Goal: Task Accomplishment & Management: Use online tool/utility

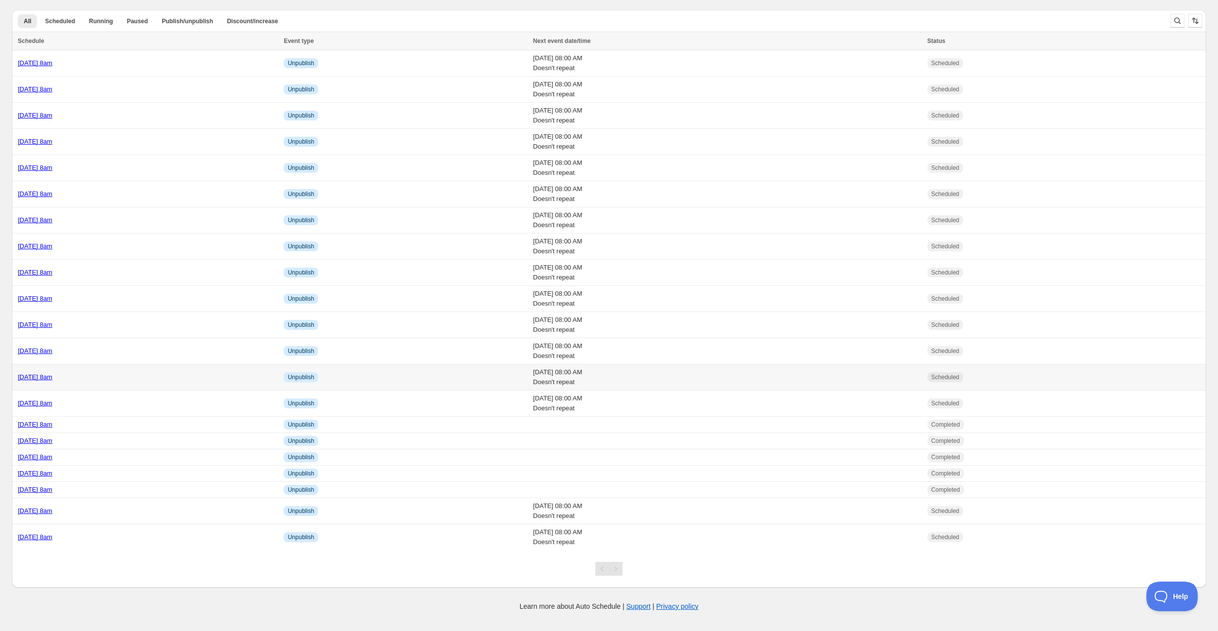
click at [155, 373] on div "[DATE] 8am" at bounding box center [148, 378] width 260 height 10
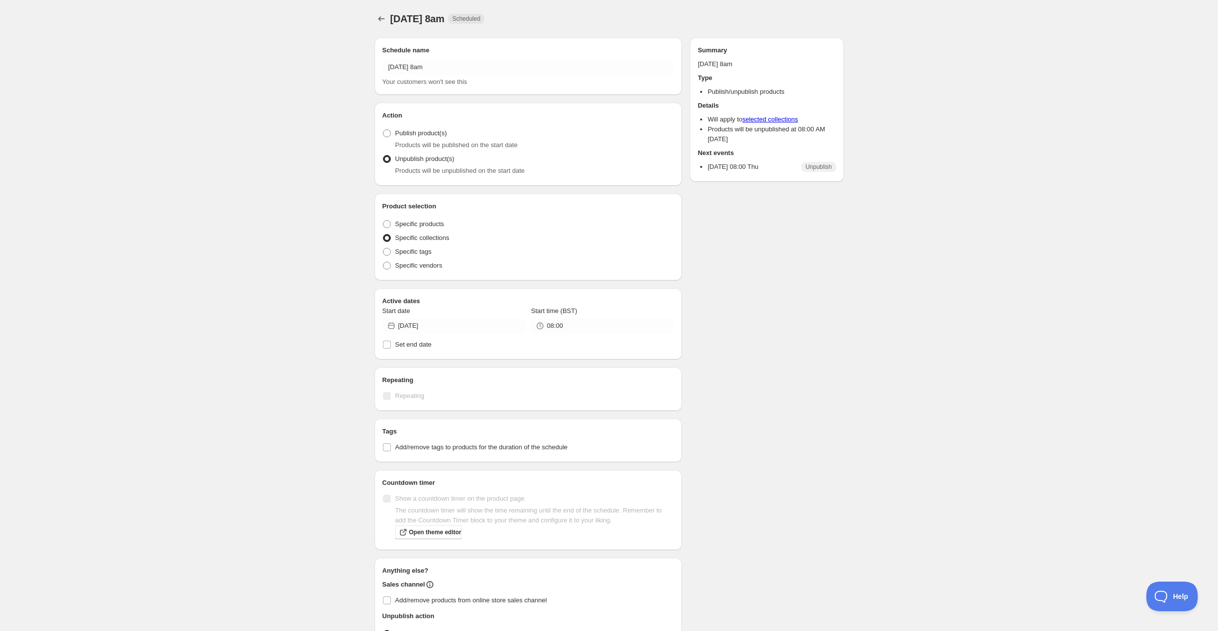
radio input "true"
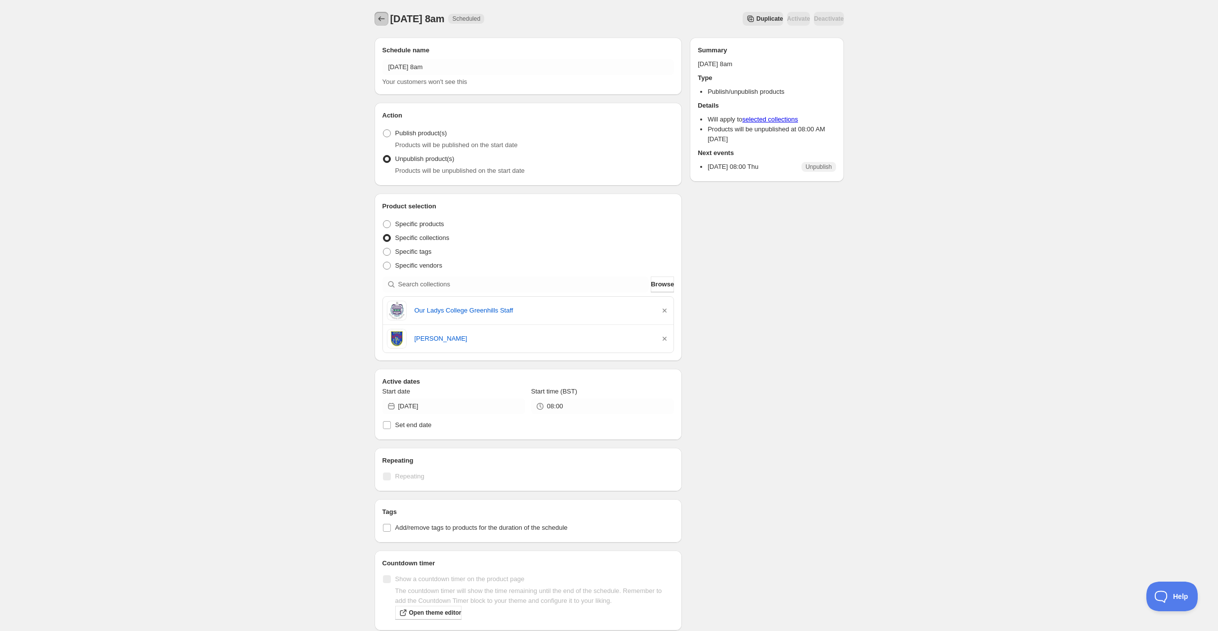
click at [380, 16] on icon "Schedules" at bounding box center [381, 19] width 10 height 10
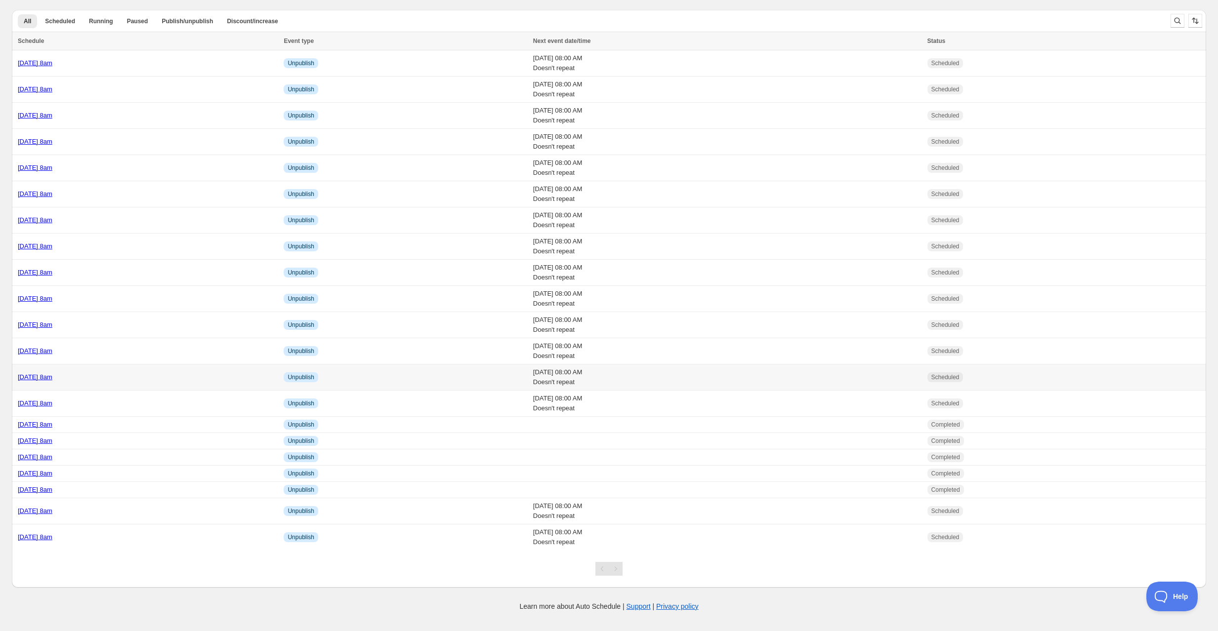
click at [126, 374] on div "[DATE] 8am" at bounding box center [148, 378] width 260 height 10
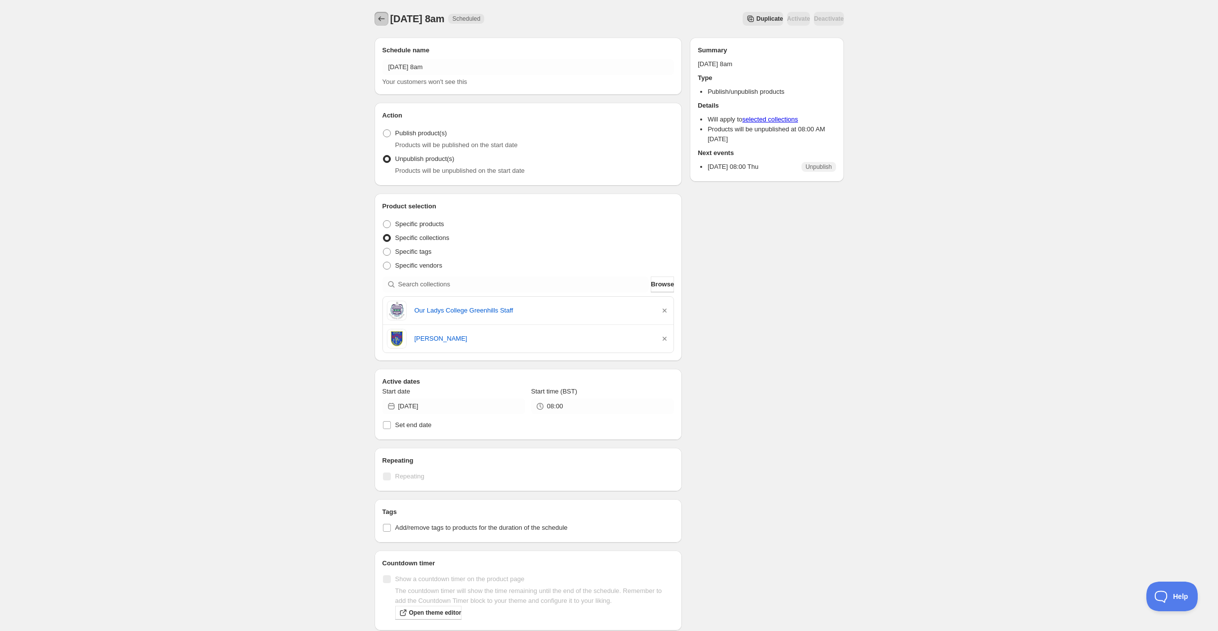
click at [378, 20] on icon "Schedules" at bounding box center [381, 19] width 10 height 10
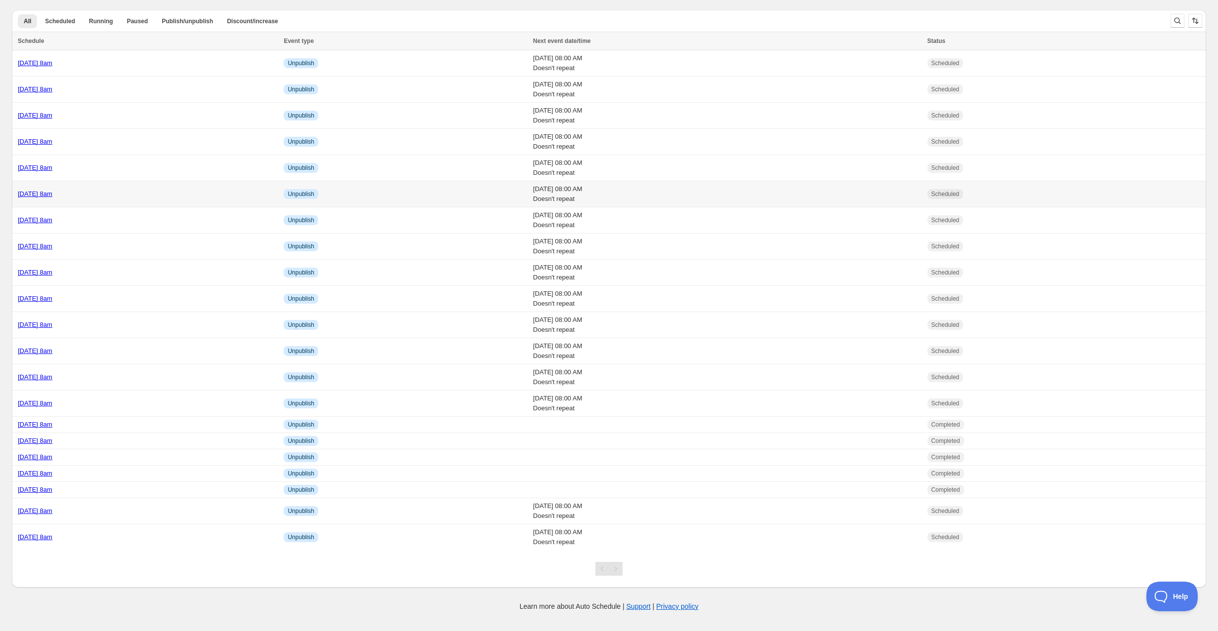
click at [144, 197] on div "Friday 26th September @ 8am" at bounding box center [148, 194] width 260 height 10
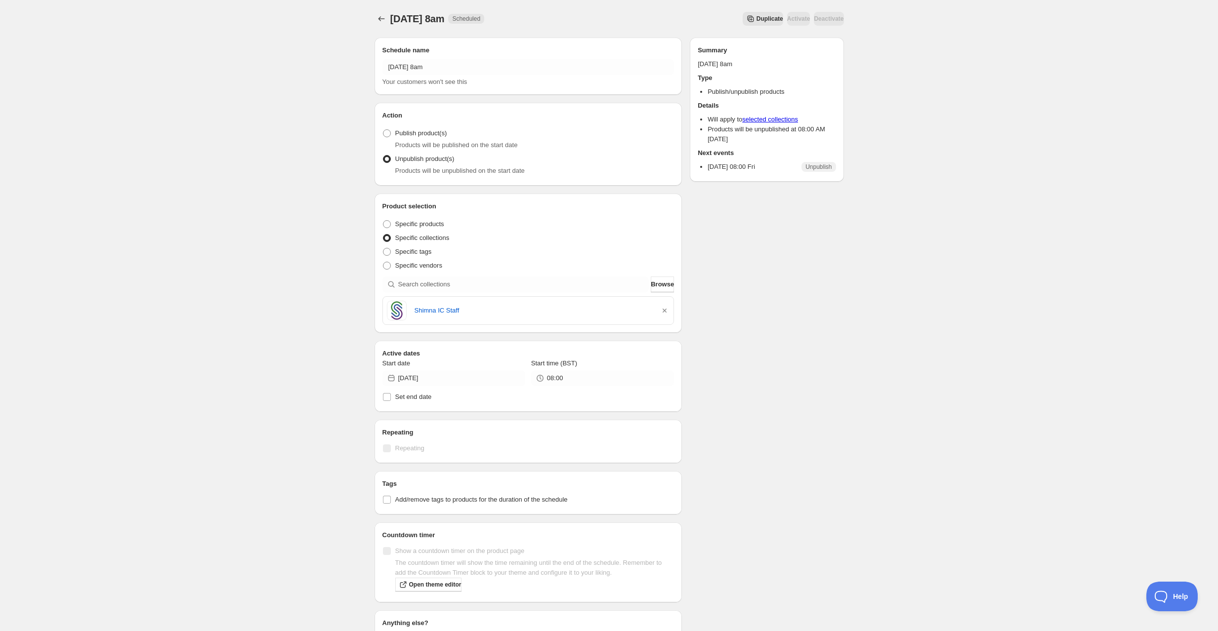
click at [756, 22] on span "Duplicate" at bounding box center [769, 19] width 27 height 8
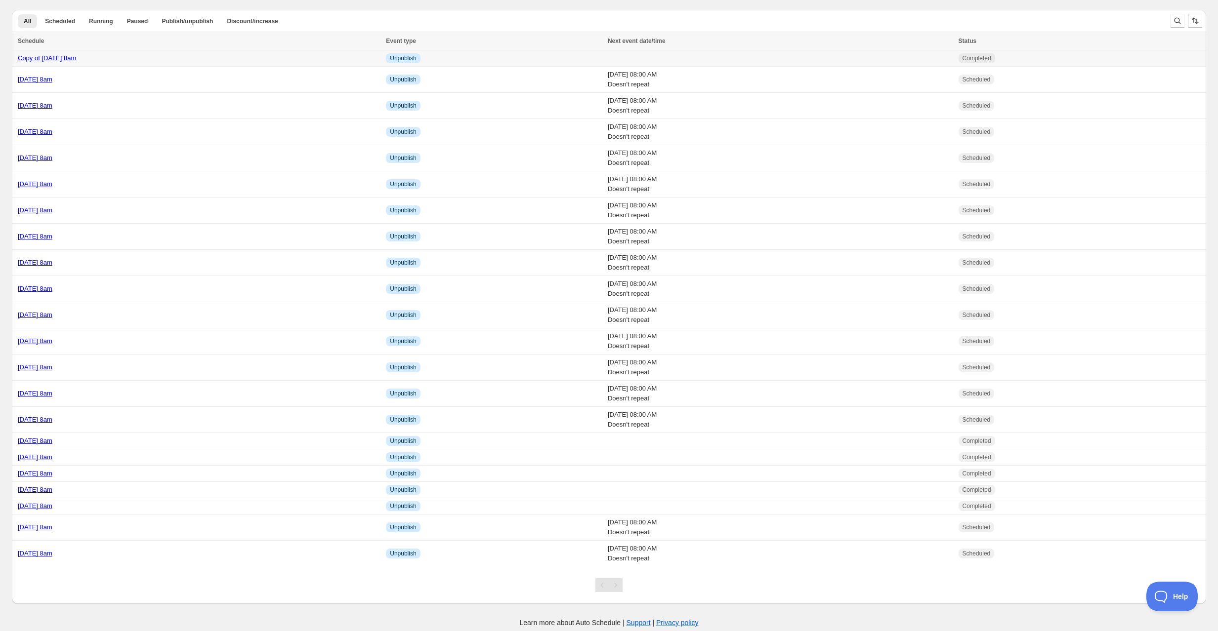
click at [181, 60] on div "Copy of Friday 26th September @ 8am" at bounding box center [199, 58] width 362 height 10
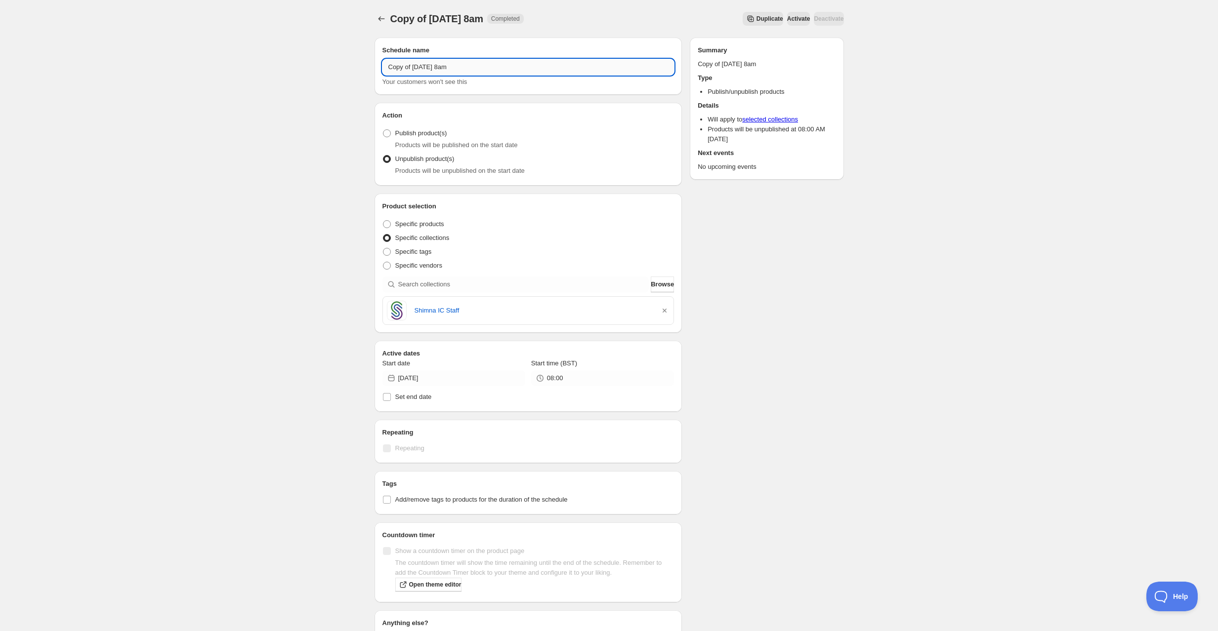
drag, startPoint x: 431, startPoint y: 69, endPoint x: 386, endPoint y: 65, distance: 45.6
click at [386, 65] on input "Copy of Friday 26th September @ 8am" at bounding box center [528, 67] width 292 height 16
type input "Tuesday 30th September @ 8am"
click at [662, 311] on icon "button" at bounding box center [665, 311] width 10 height 10
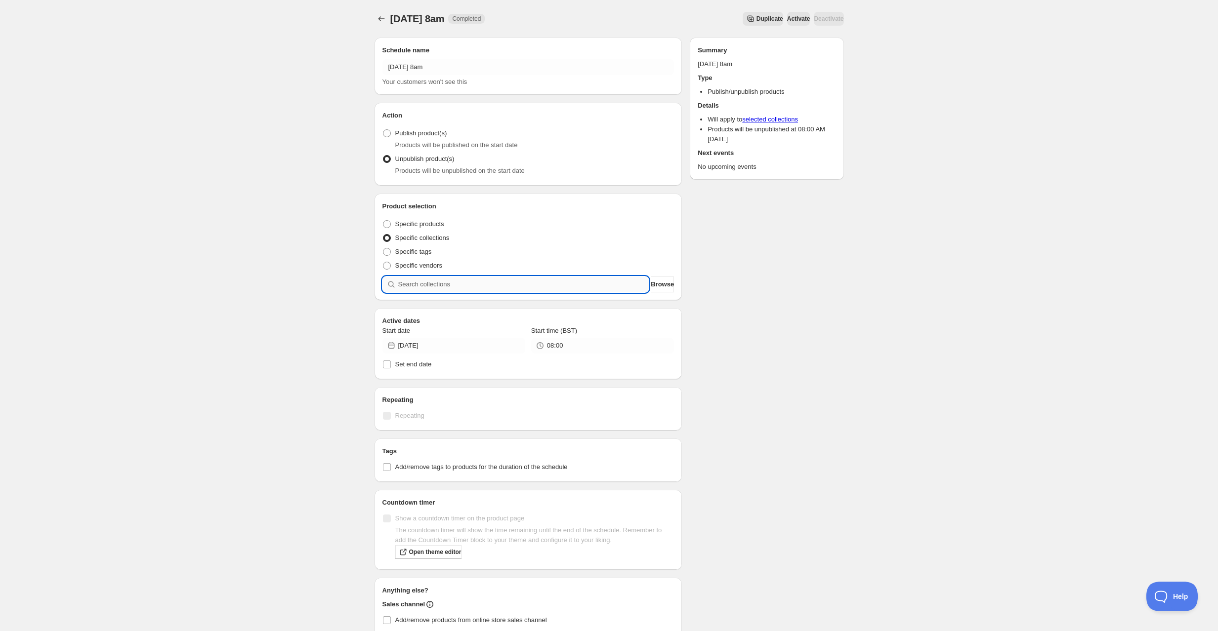
click at [550, 281] on input "search" at bounding box center [523, 285] width 251 height 16
type input "n"
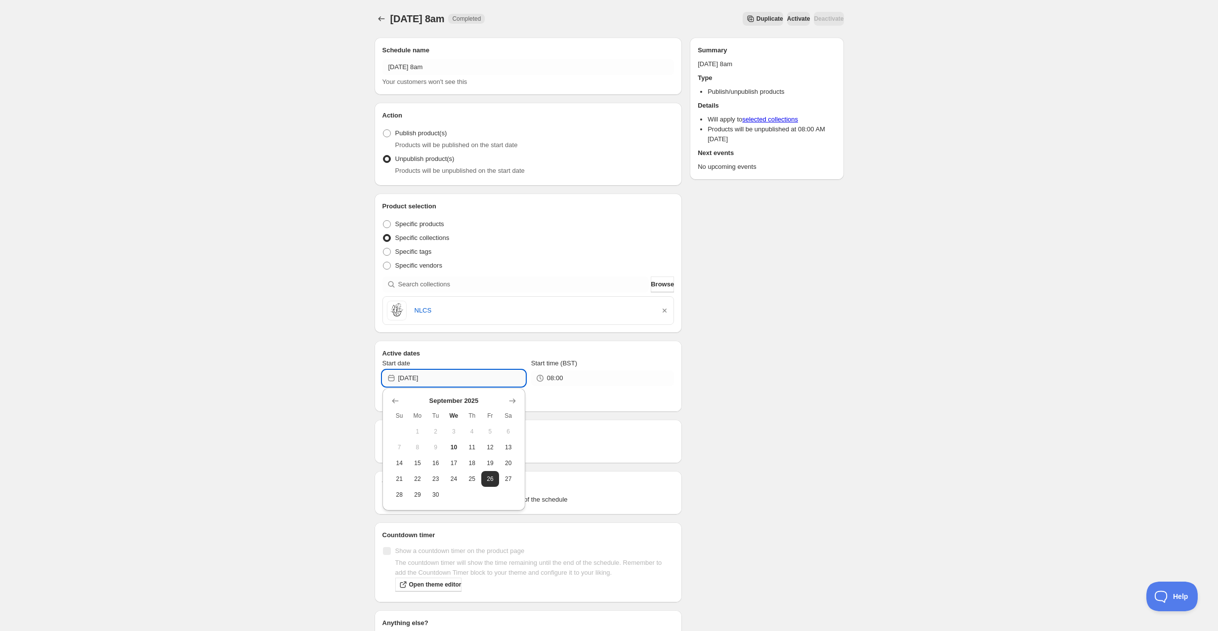
click at [419, 375] on input "2025-09-26" at bounding box center [461, 379] width 127 height 16
click at [434, 493] on span "30" at bounding box center [435, 495] width 10 height 8
type input "2025-09-30"
drag, startPoint x: 773, startPoint y: 426, endPoint x: 769, endPoint y: 334, distance: 92.0
click at [773, 426] on div "Schedule name Tuesday 30th September @ 8am Your customers won't see this Action…" at bounding box center [605, 384] width 477 height 708
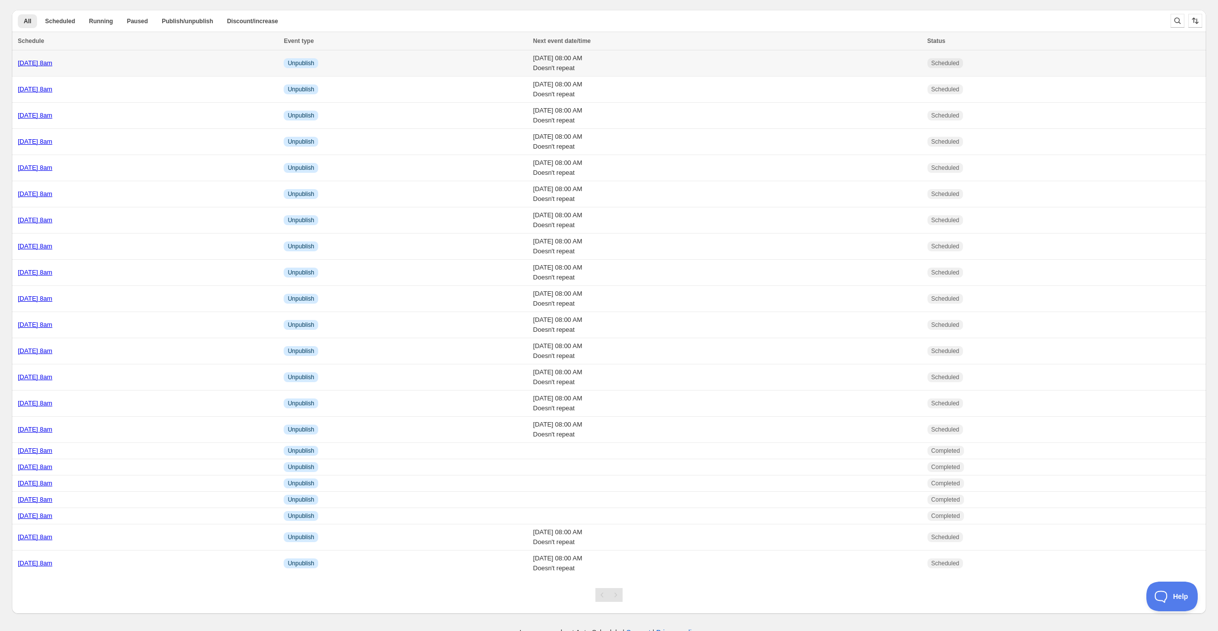
click at [160, 61] on div "[DATE] 8am" at bounding box center [148, 63] width 260 height 10
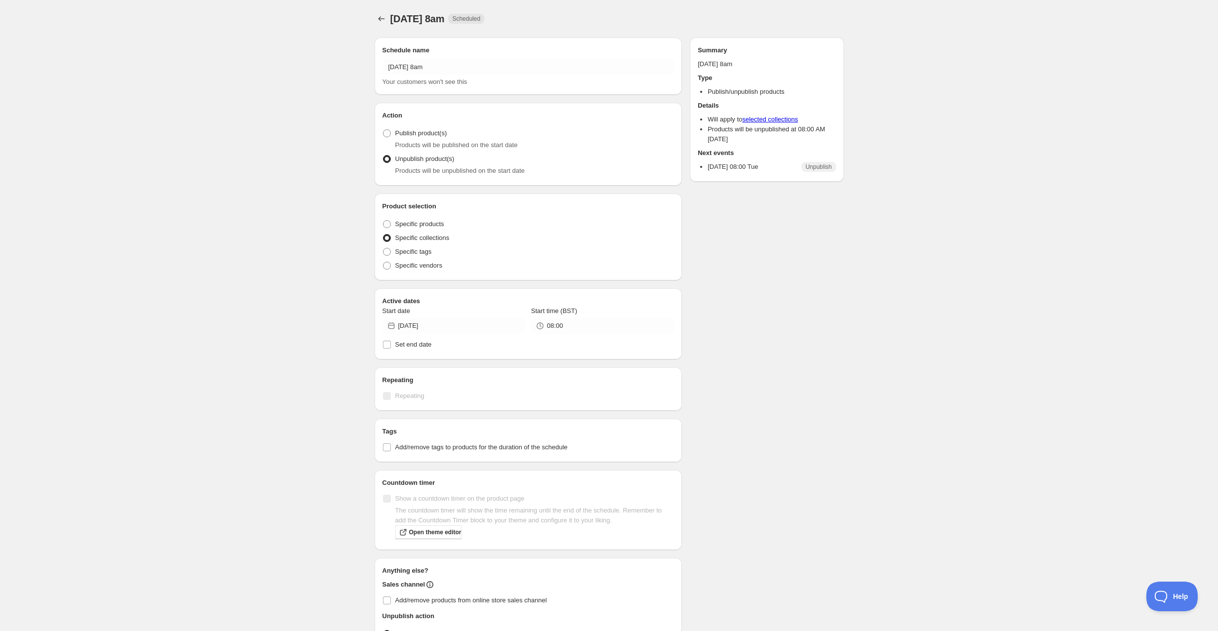
radio input "true"
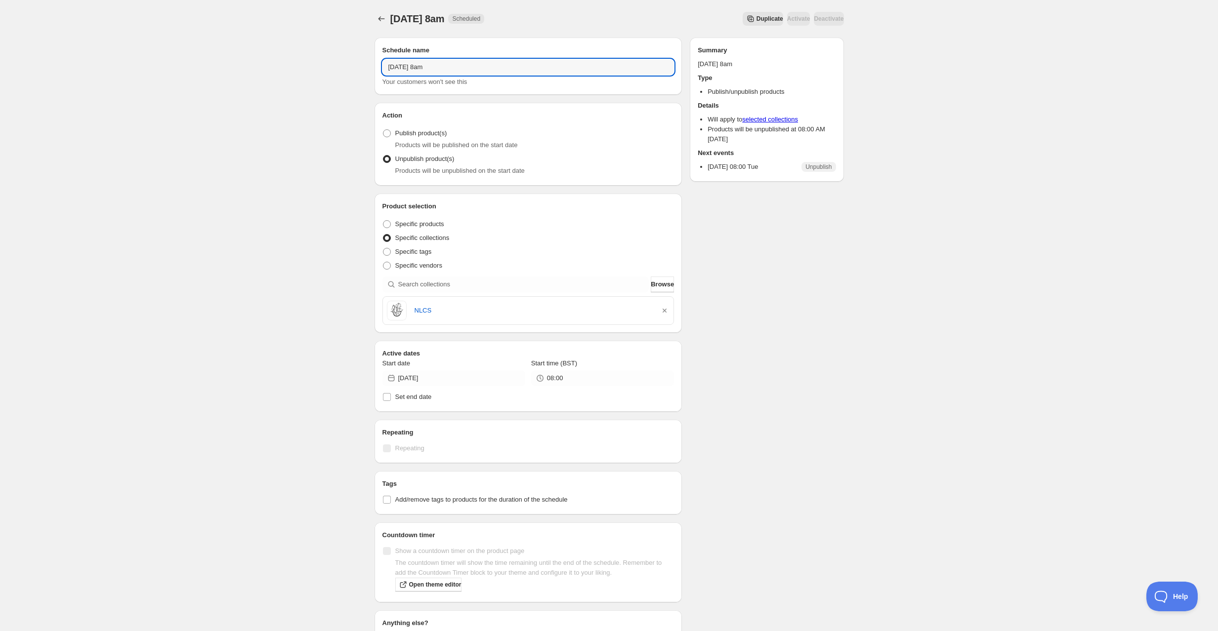
drag, startPoint x: 414, startPoint y: 67, endPoint x: 366, endPoint y: 62, distance: 48.2
click at [366, 62] on div "Tuesday 30th September @ 8am. This page is ready Tuesday 30th September @ 8am S…" at bounding box center [609, 369] width 493 height 738
type input "[DATE] 8am"
click at [270, 175] on div "Monday 29th September @ 8am. This page is ready Monday 29th September @ 8am Sch…" at bounding box center [609, 379] width 1218 height 758
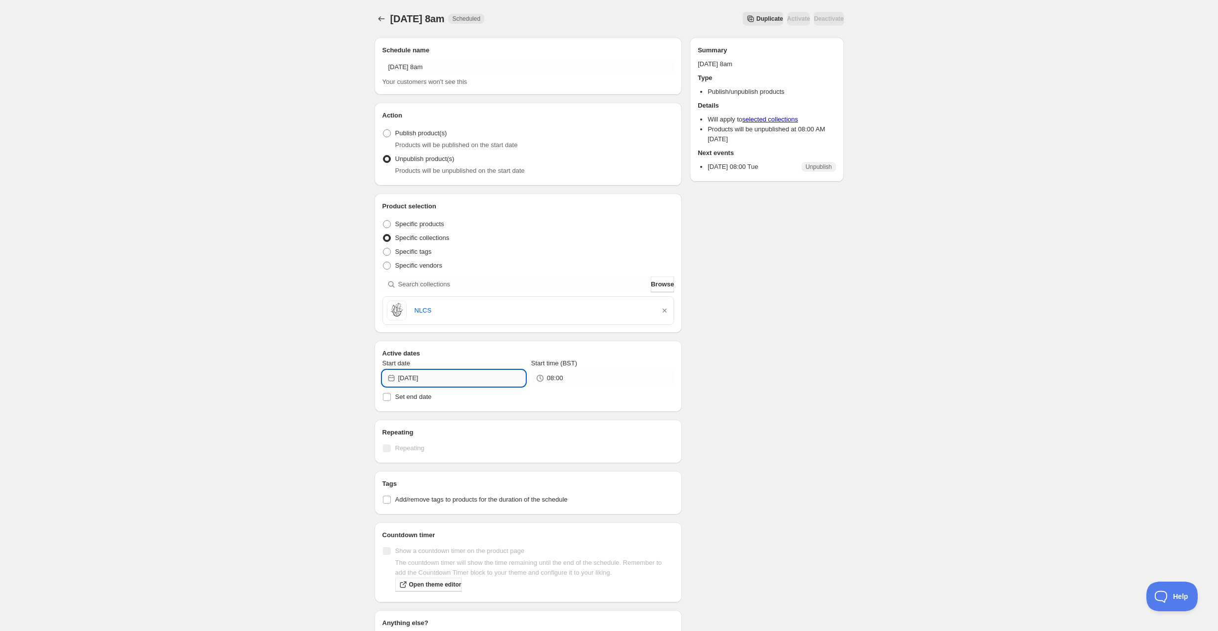
click at [431, 376] on input "2025-09-30" at bounding box center [461, 379] width 127 height 16
click at [421, 497] on span "29" at bounding box center [418, 495] width 10 height 8
type input "2025-09-29"
click at [266, 459] on div "Monday 29th September @ 8am. This page is ready Monday 29th September @ 8am Sch…" at bounding box center [609, 379] width 1218 height 758
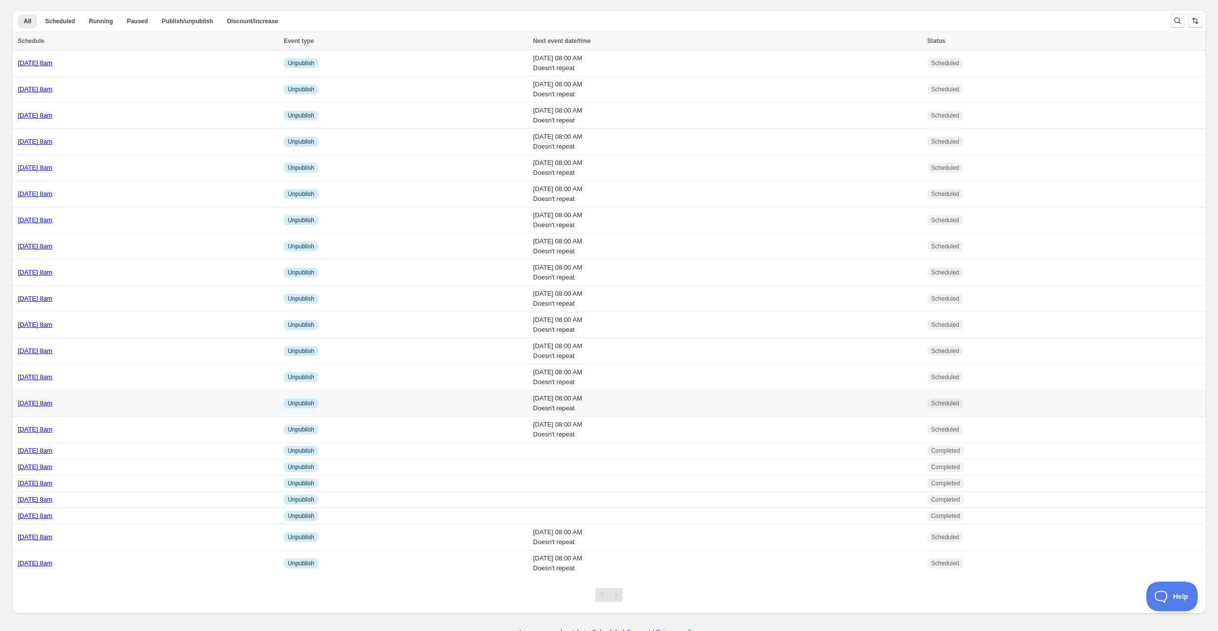
click at [158, 400] on div "[DATE] 8am" at bounding box center [148, 404] width 260 height 10
